Goal: Information Seeking & Learning: Check status

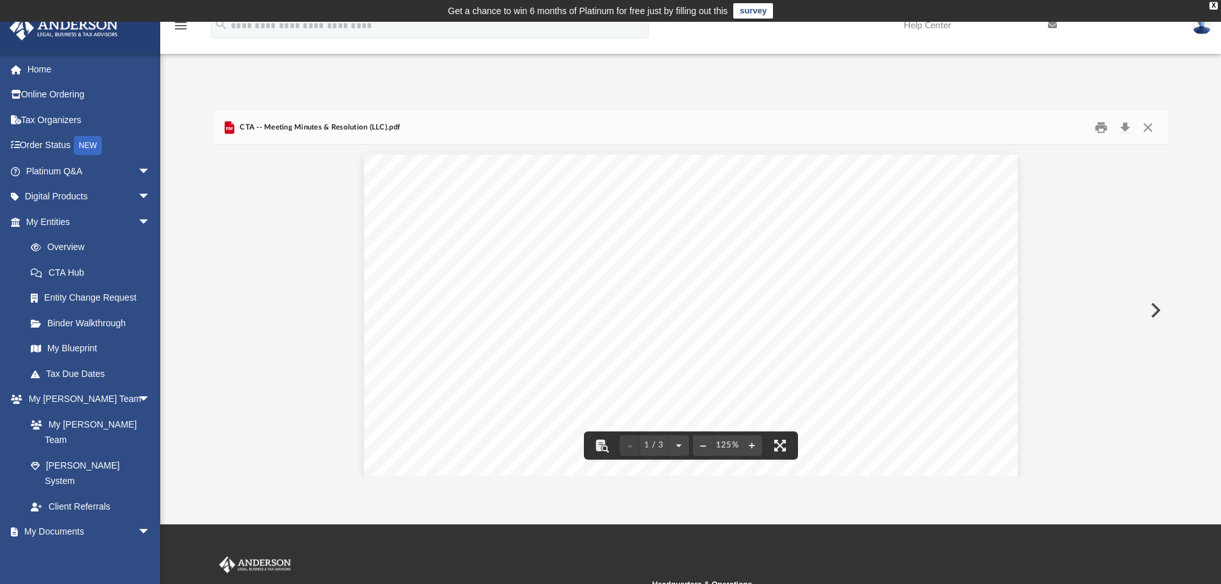
scroll to position [242, 945]
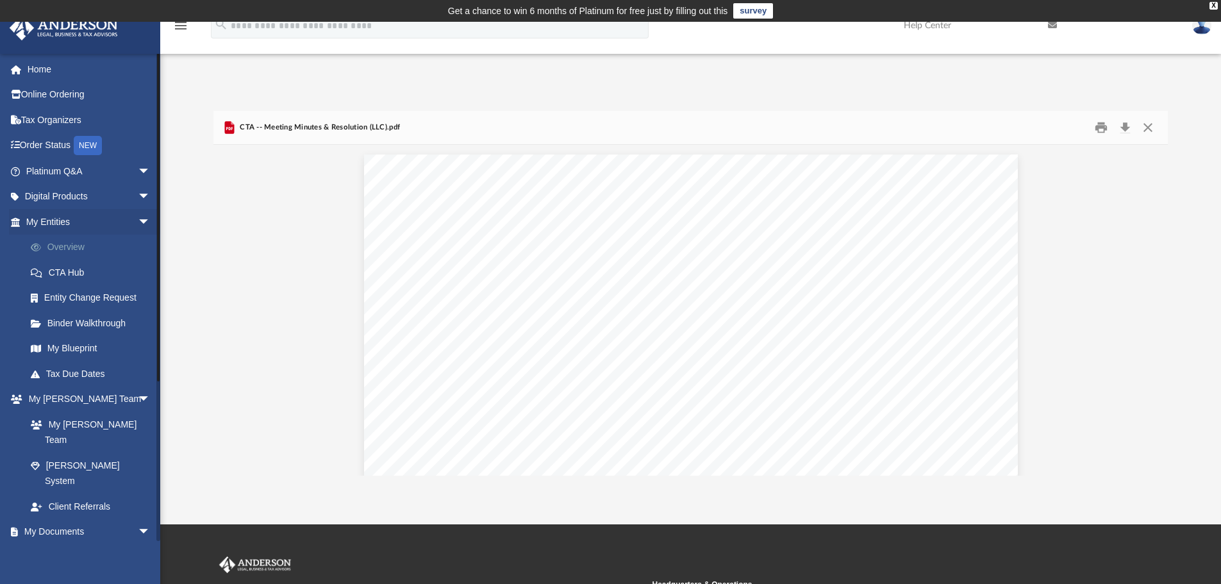
click at [79, 248] on link "Overview" at bounding box center [94, 248] width 152 height 26
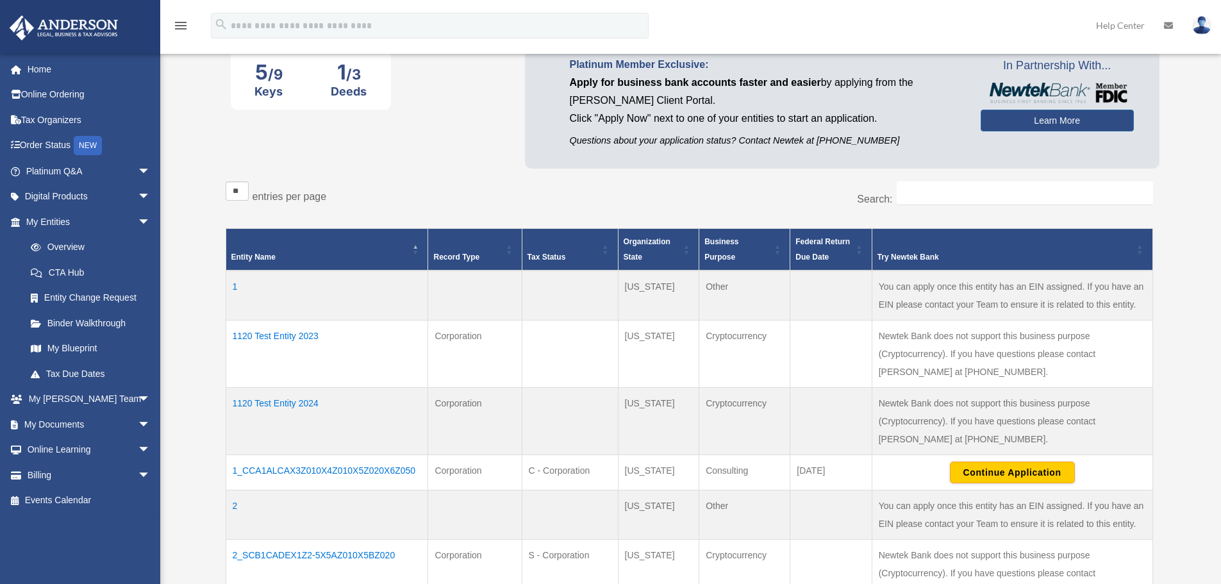
scroll to position [192, 0]
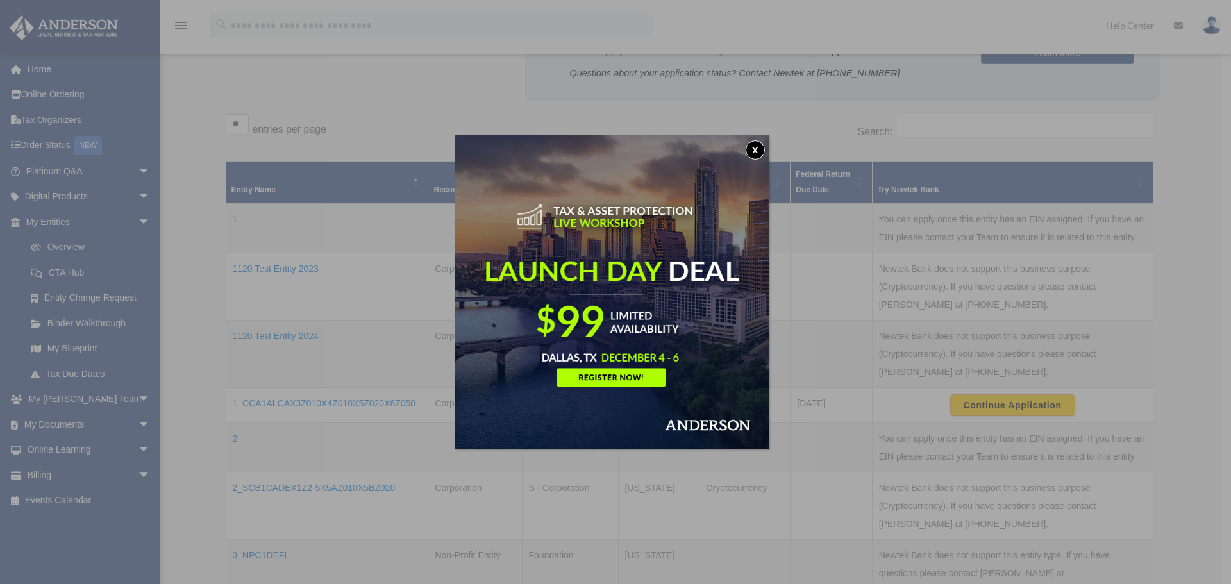
click at [758, 146] on button "x" at bounding box center [754, 149] width 19 height 19
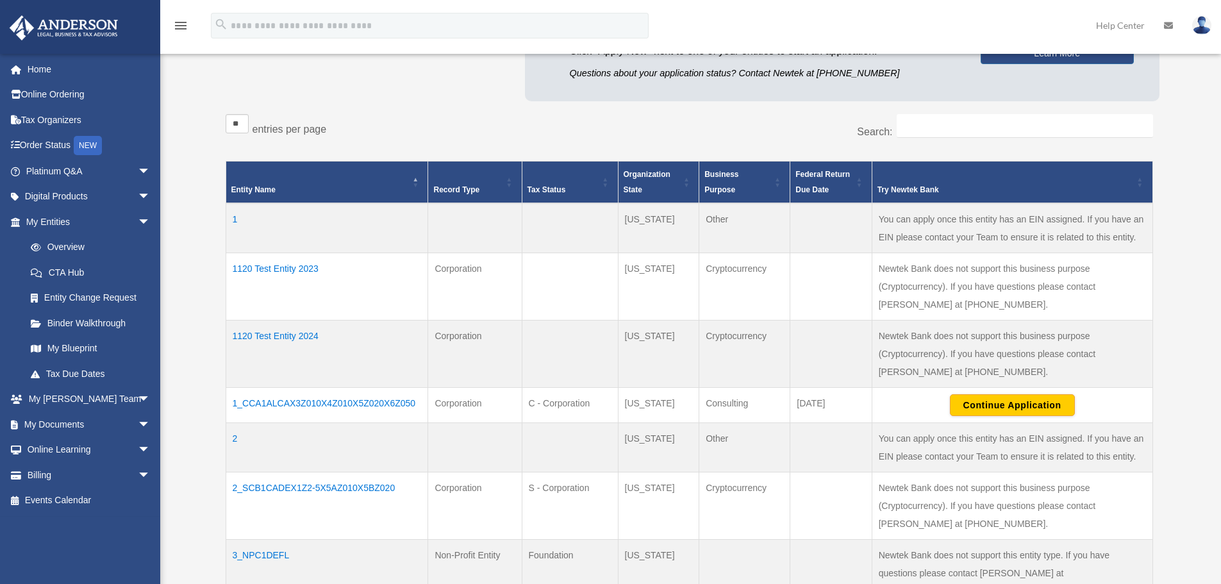
click at [292, 335] on td "1120 Test Entity 2024" at bounding box center [327, 353] width 203 height 67
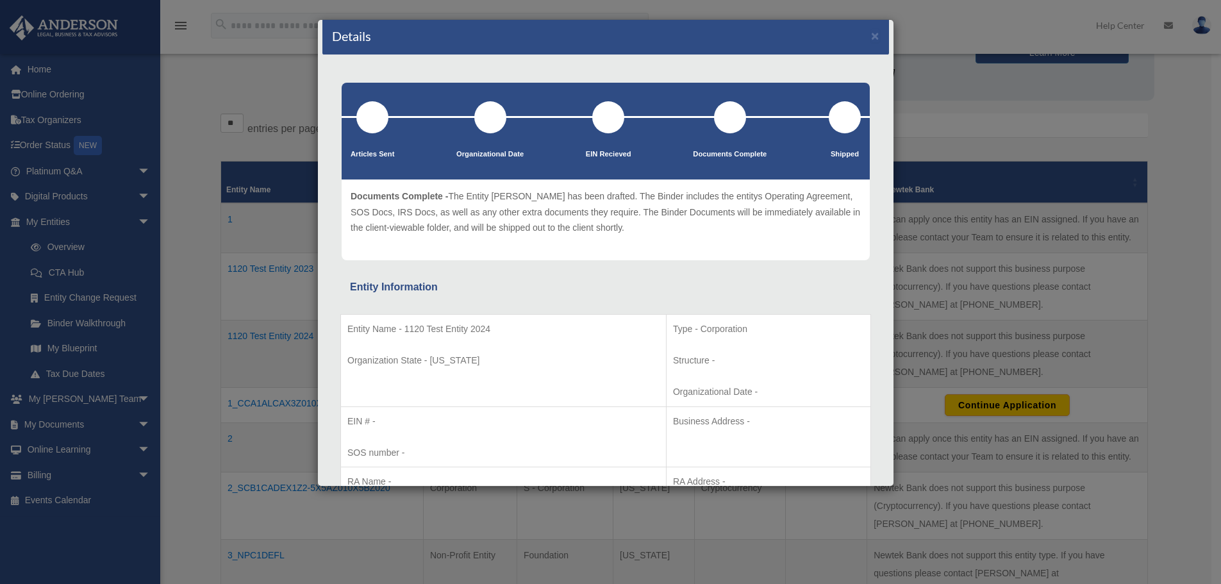
scroll to position [0, 0]
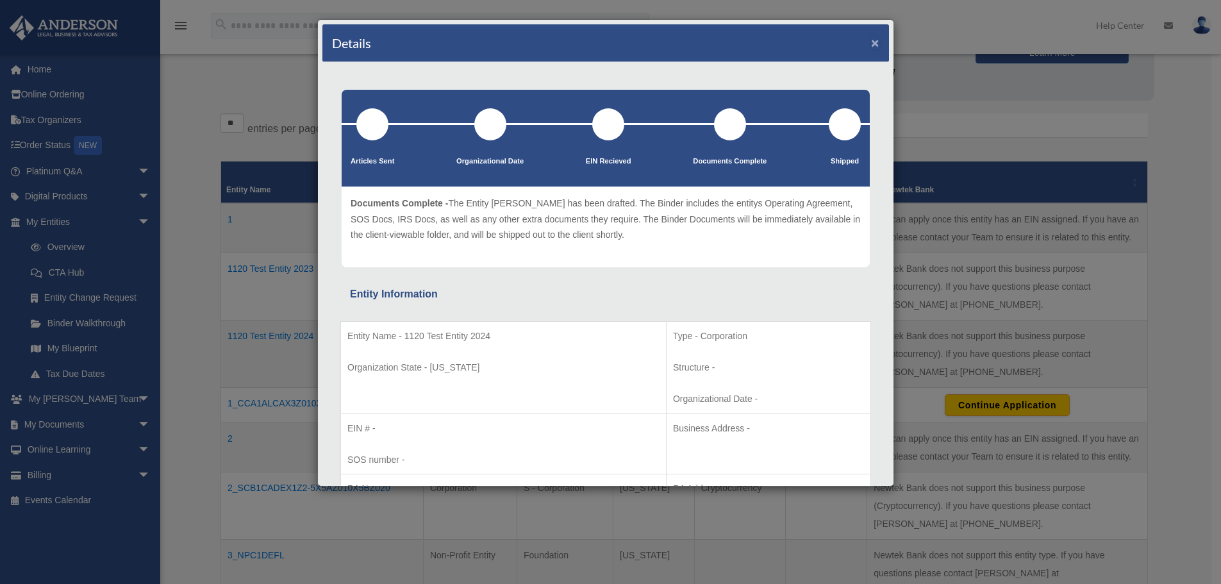
drag, startPoint x: 867, startPoint y: 43, endPoint x: 883, endPoint y: 46, distance: 15.7
click at [871, 43] on button "×" at bounding box center [875, 42] width 8 height 13
